Goal: Navigation & Orientation: Find specific page/section

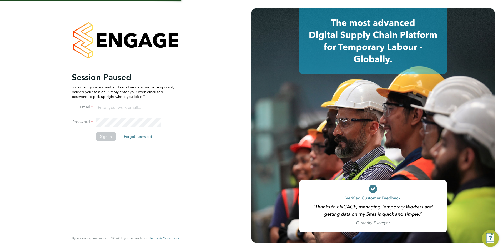
type input "james.farrington@huntereducation.co.uk"
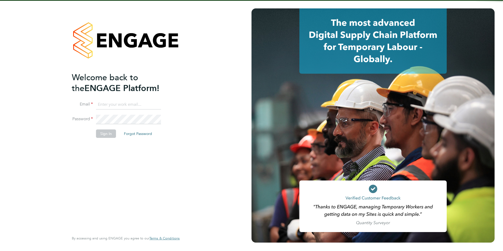
type input "james.farrington@huntereducation.co.uk"
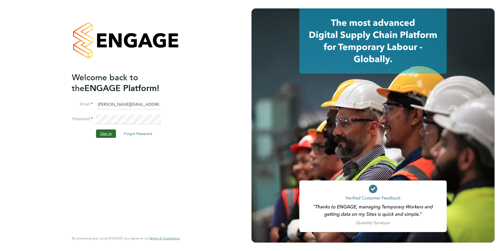
click at [113, 135] on button "Sign In" at bounding box center [106, 133] width 20 height 8
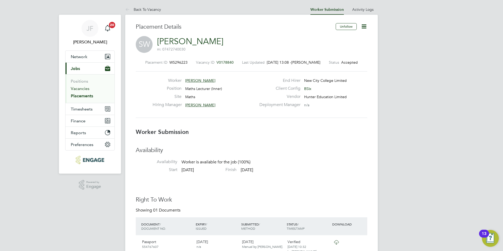
click at [84, 87] on link "Vacancies" at bounding box center [80, 88] width 19 height 5
